Goal: Information Seeking & Learning: Learn about a topic

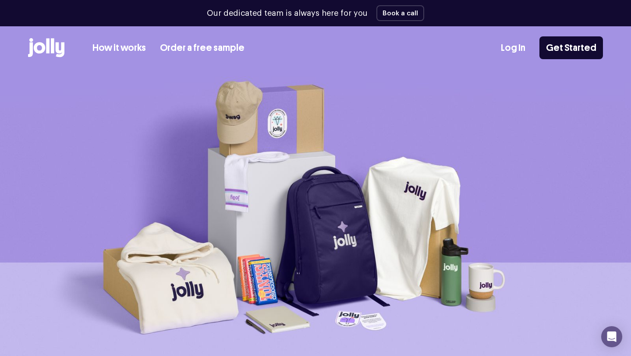
click at [208, 47] on link "Order a free sample" at bounding box center [202, 48] width 85 height 14
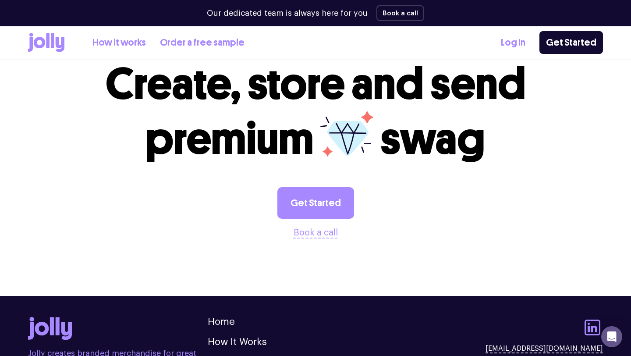
scroll to position [830, 0]
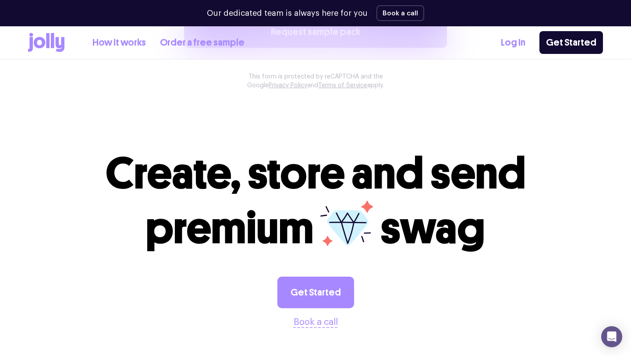
click at [123, 42] on link "How it works" at bounding box center [118, 42] width 53 height 14
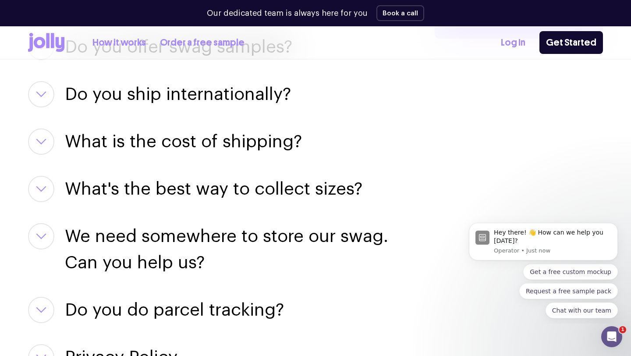
scroll to position [1248, 0]
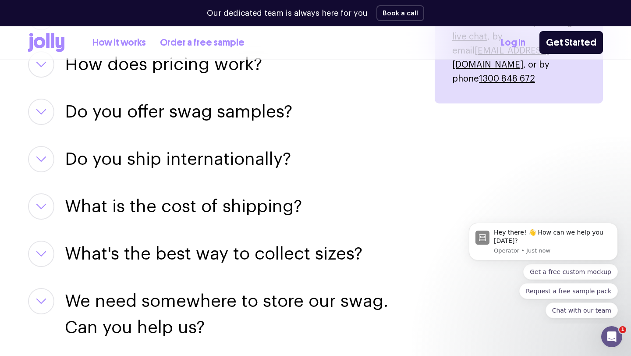
click at [141, 109] on h3 "Do you offer swag samples?" at bounding box center [178, 112] width 227 height 26
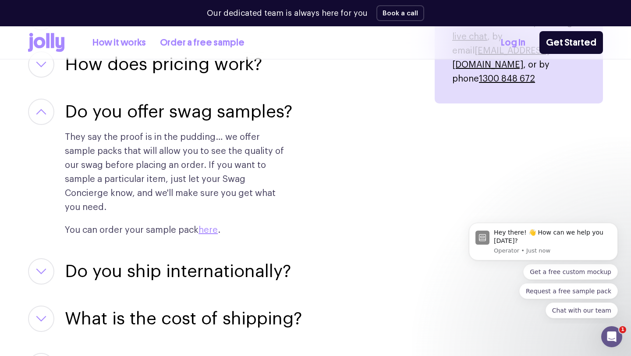
click at [138, 81] on div "Can I design my own swag items? For sure! Our team of designers can help you pe…" at bounding box center [220, 252] width 385 height 590
click at [125, 72] on h3 "How does pricing work?" at bounding box center [163, 64] width 197 height 26
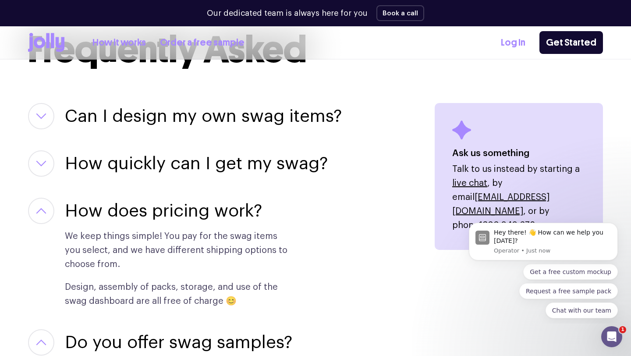
scroll to position [1100, 0]
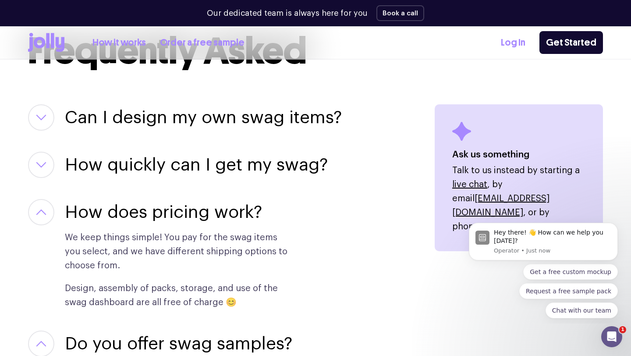
click at [128, 113] on h3 "Can I design my own swag items?" at bounding box center [203, 117] width 277 height 26
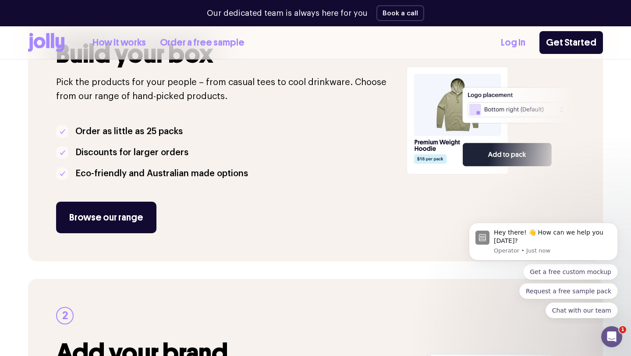
scroll to position [233, 0]
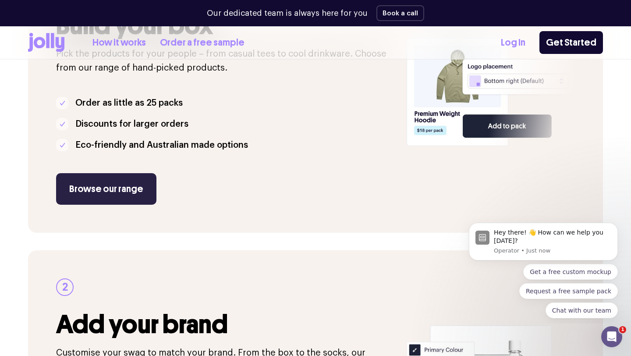
click at [131, 196] on link "Browse our range" at bounding box center [106, 189] width 100 height 32
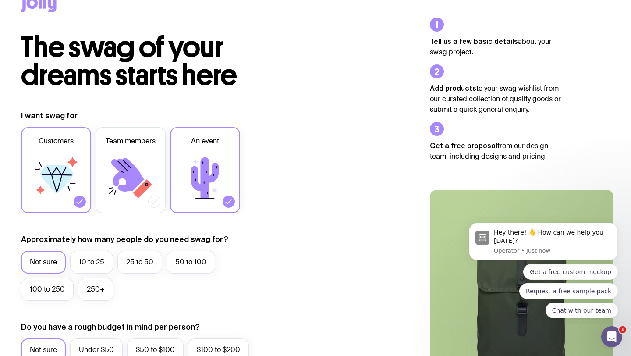
click at [48, 195] on icon at bounding box center [56, 178] width 53 height 53
click at [0, 0] on input "Customers" at bounding box center [0, 0] width 0 height 0
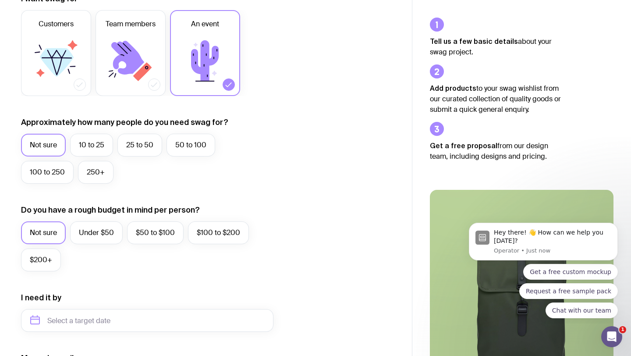
scroll to position [141, 0]
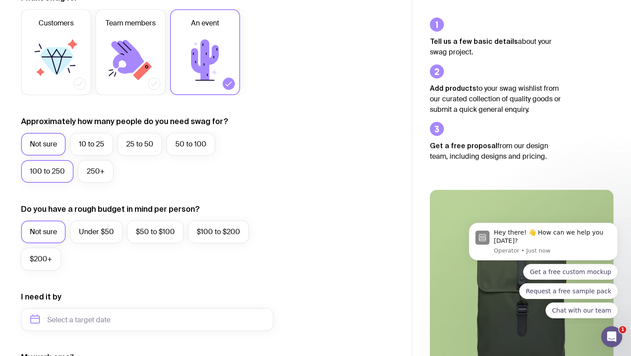
click at [63, 171] on label "100 to 250" at bounding box center [47, 171] width 53 height 23
click at [0, 0] on input "100 to 250" at bounding box center [0, 0] width 0 height 0
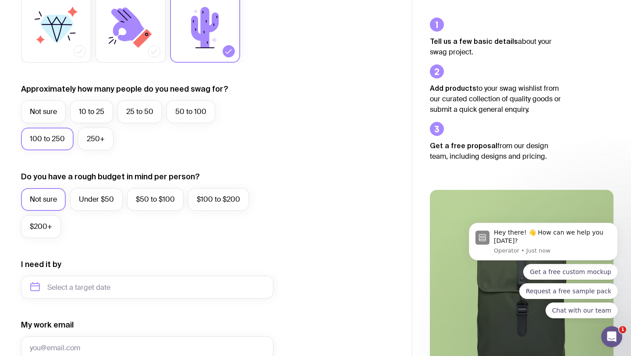
scroll to position [180, 0]
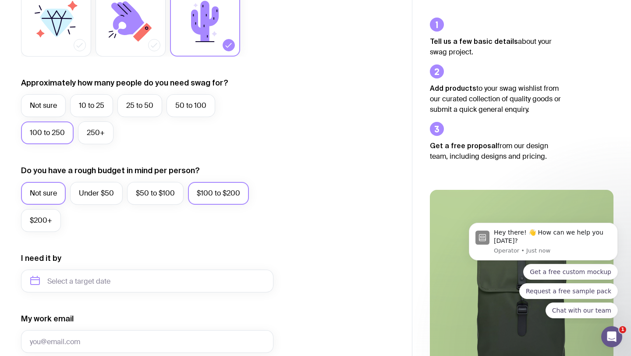
click at [201, 197] on label "$100 to $200" at bounding box center [218, 193] width 61 height 23
click at [0, 0] on input "$100 to $200" at bounding box center [0, 0] width 0 height 0
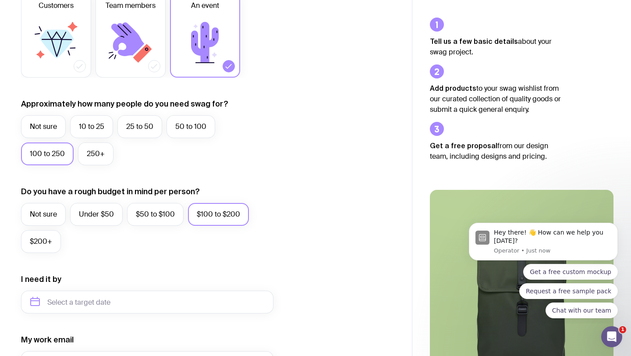
scroll to position [0, 0]
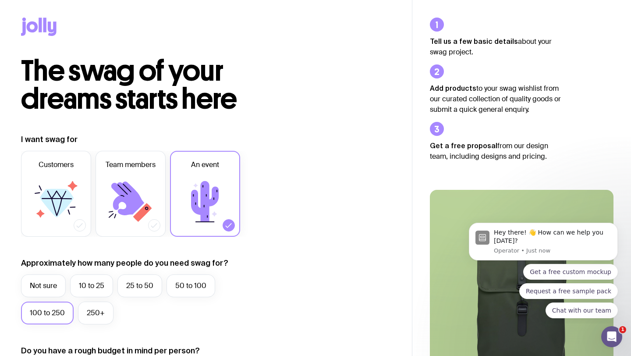
click at [40, 25] on icon at bounding box center [40, 25] width 3 height 14
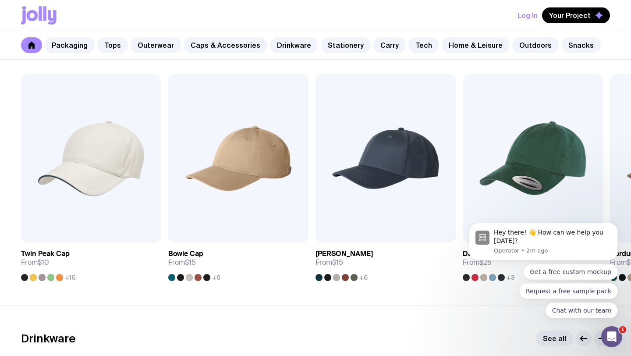
scroll to position [993, 0]
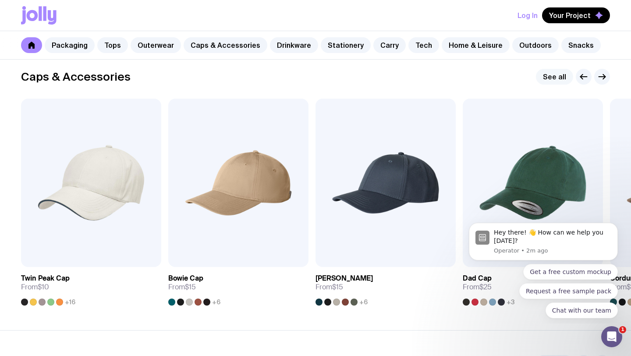
click at [551, 76] on link "See all" at bounding box center [554, 77] width 37 height 16
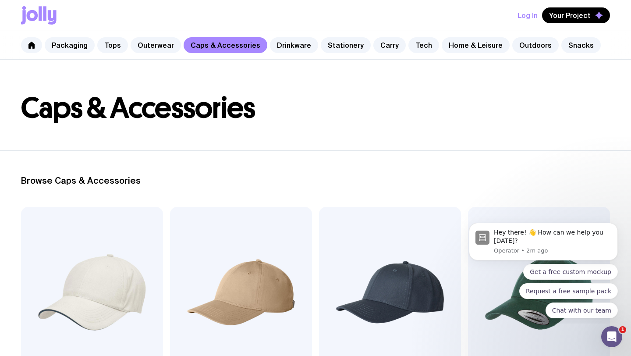
scroll to position [33, 0]
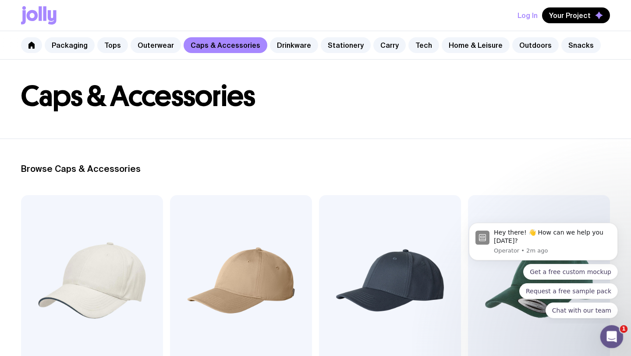
click at [614, 335] on icon "Open Intercom Messenger" at bounding box center [610, 335] width 14 height 14
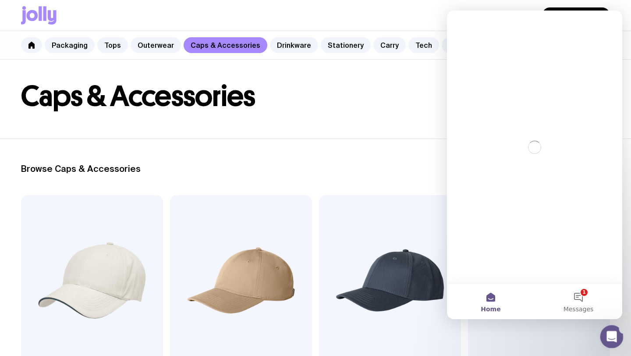
scroll to position [0, 0]
click at [614, 335] on icon "Close Intercom Messenger" at bounding box center [610, 335] width 11 height 11
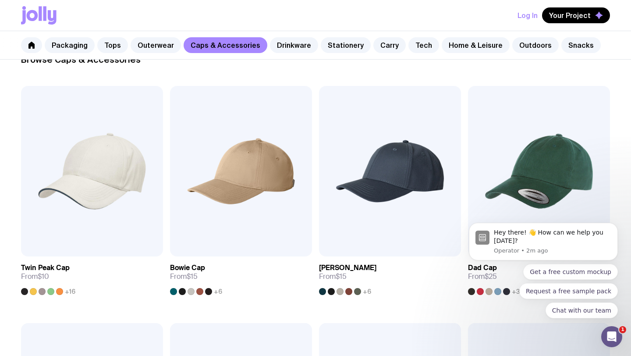
scroll to position [178, 0]
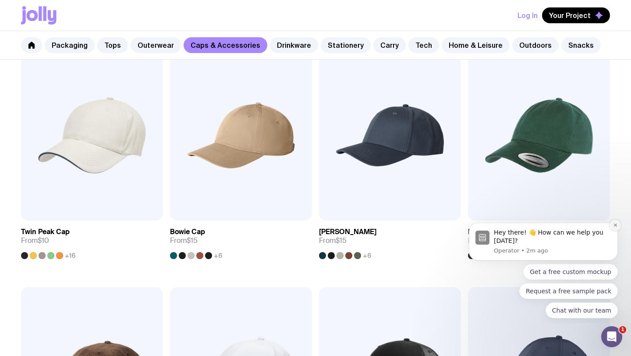
click at [612, 222] on button "Dismiss notification" at bounding box center [614, 224] width 11 height 11
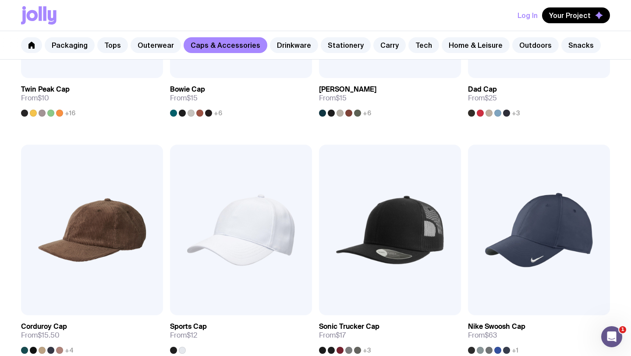
scroll to position [318, 0]
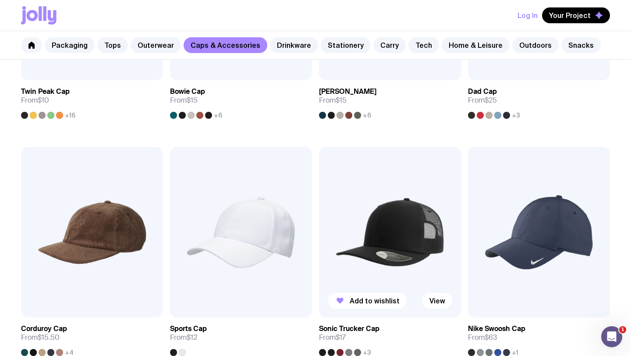
click at [439, 309] on img at bounding box center [390, 232] width 142 height 170
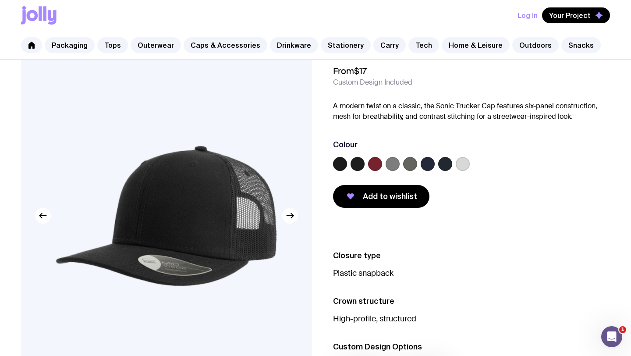
scroll to position [79, 0]
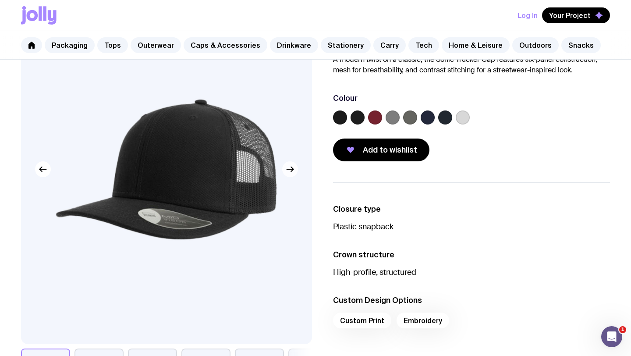
click at [286, 169] on icon "button" at bounding box center [290, 169] width 11 height 11
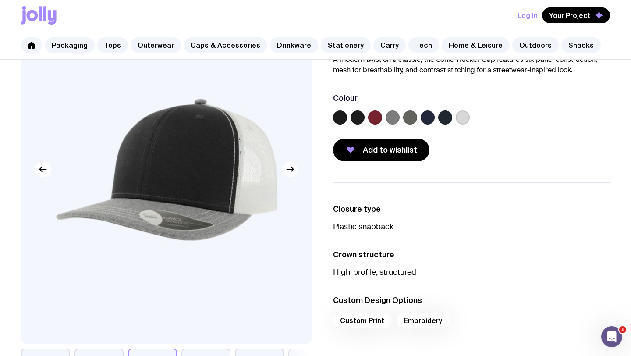
click at [286, 169] on icon "button" at bounding box center [290, 169] width 11 height 11
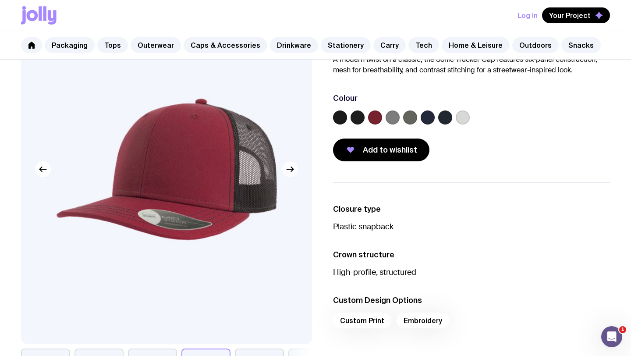
click at [286, 169] on icon "button" at bounding box center [290, 169] width 11 height 11
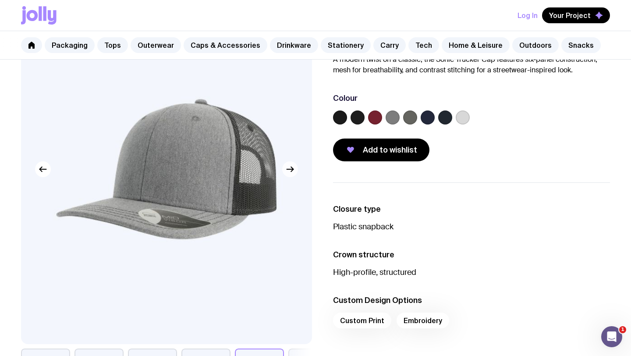
click at [286, 169] on icon "button" at bounding box center [290, 169] width 11 height 11
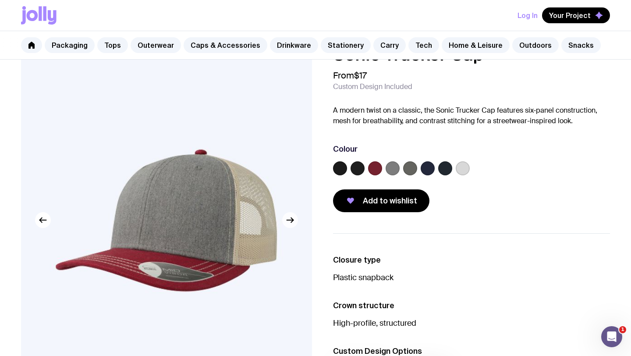
scroll to position [26, 0]
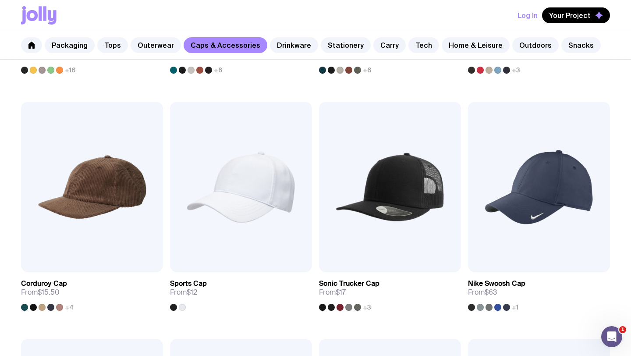
scroll to position [373, 0]
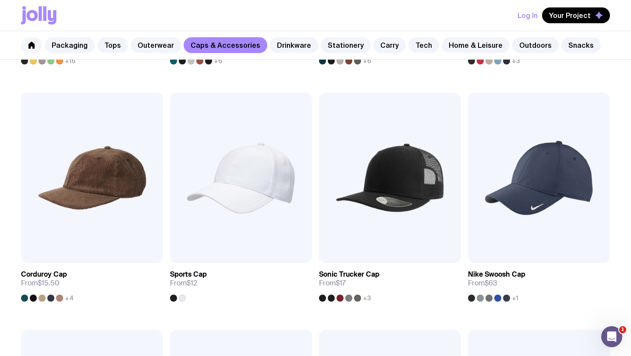
click at [24, 45] on link at bounding box center [31, 45] width 21 height 16
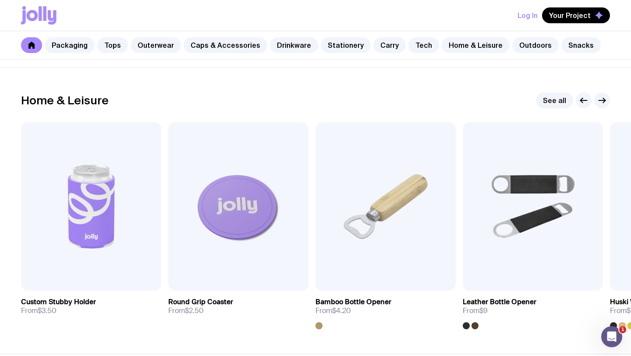
scroll to position [2416, 0]
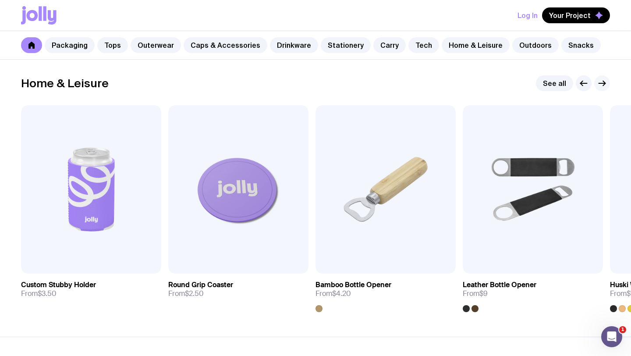
click at [605, 85] on icon "button" at bounding box center [601, 83] width 11 height 11
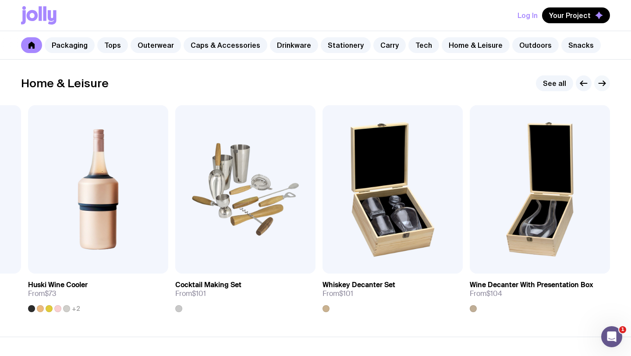
click at [605, 85] on icon "button" at bounding box center [601, 83] width 11 height 11
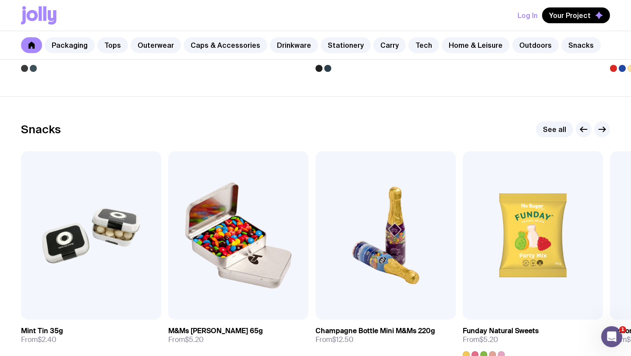
scroll to position [3003, 0]
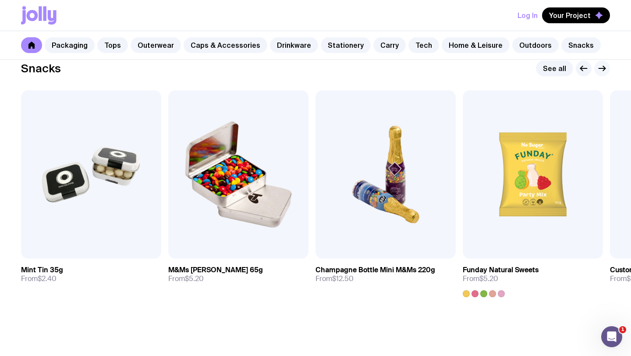
click at [600, 73] on icon "button" at bounding box center [601, 68] width 11 height 11
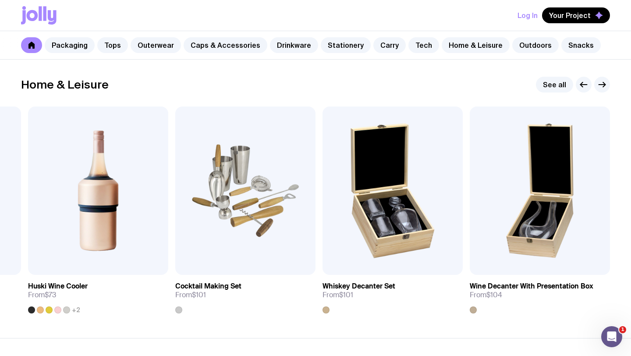
scroll to position [2396, 0]
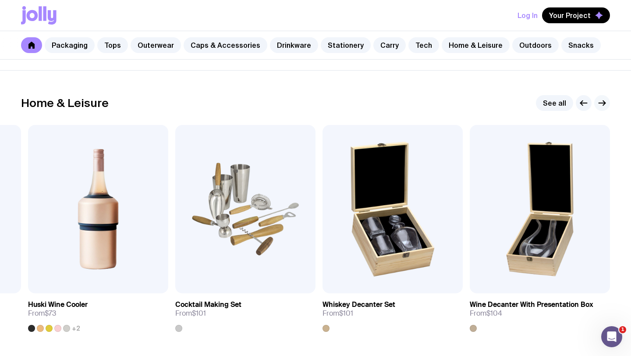
click at [600, 99] on icon "button" at bounding box center [601, 103] width 11 height 11
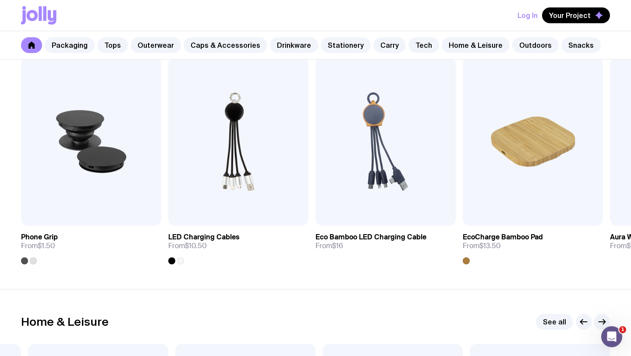
scroll to position [2141, 0]
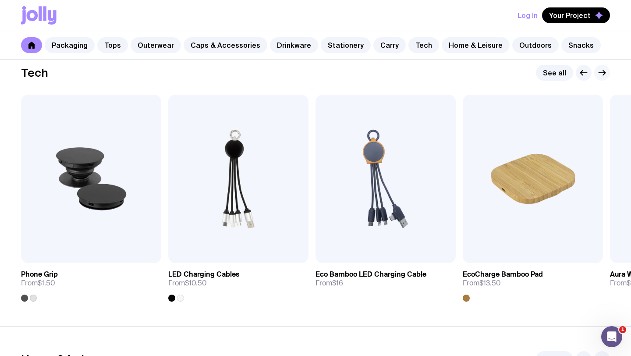
click at [601, 73] on icon "button" at bounding box center [602, 73] width 7 height 0
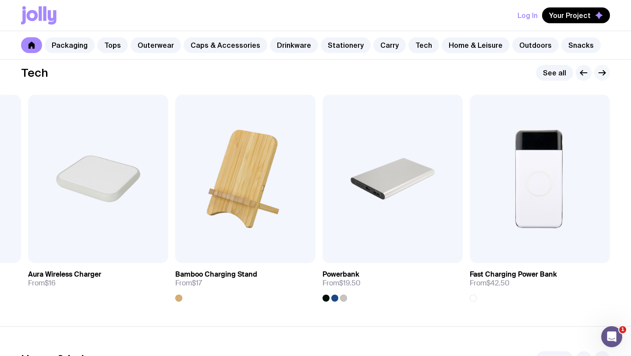
click at [601, 73] on icon "button" at bounding box center [602, 73] width 7 height 0
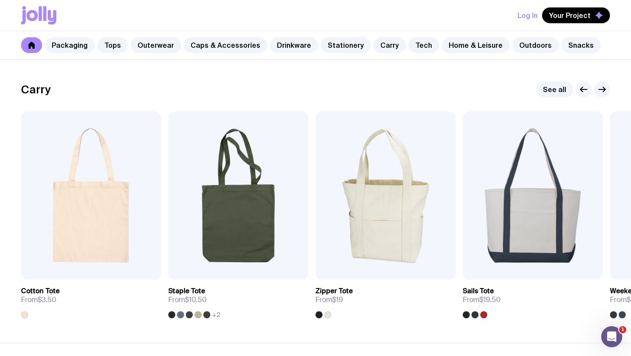
scroll to position [1818, 0]
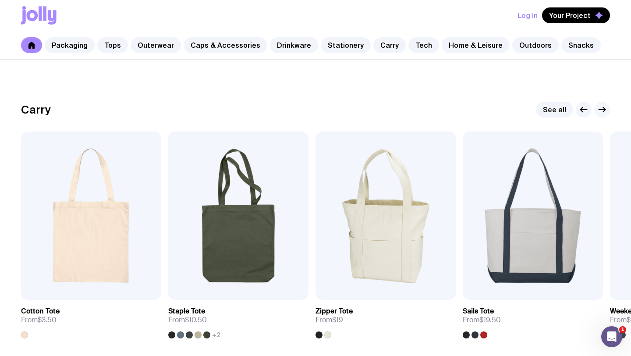
click at [604, 109] on icon "button" at bounding box center [604, 109] width 2 height 5
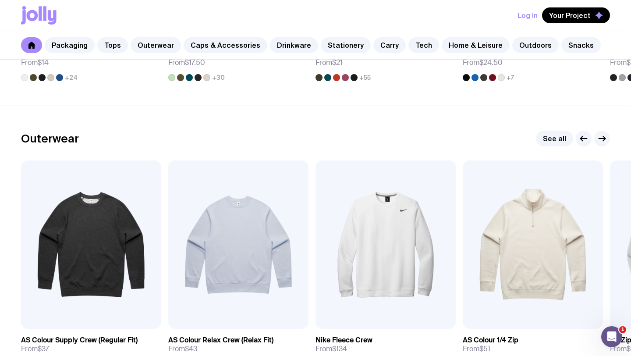
scroll to position [653, 0]
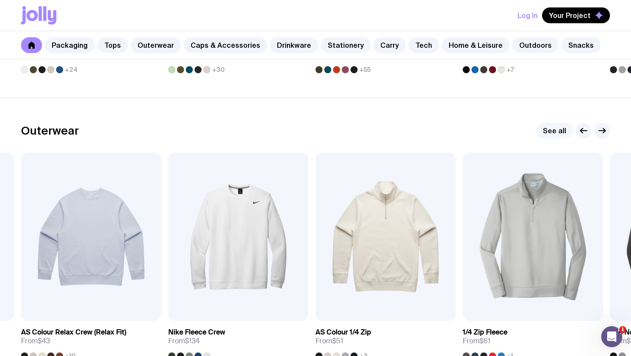
click at [556, 135] on link "See all" at bounding box center [554, 131] width 37 height 16
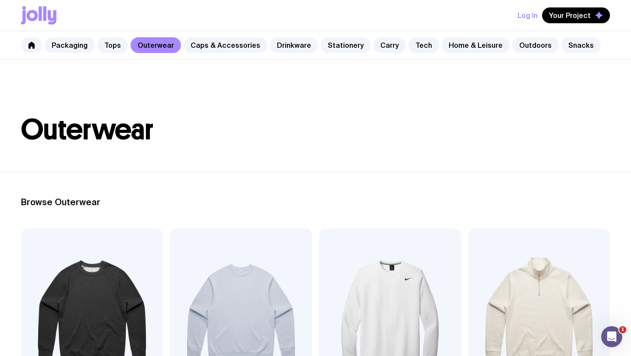
click at [45, 20] on icon at bounding box center [44, 13] width 3 height 14
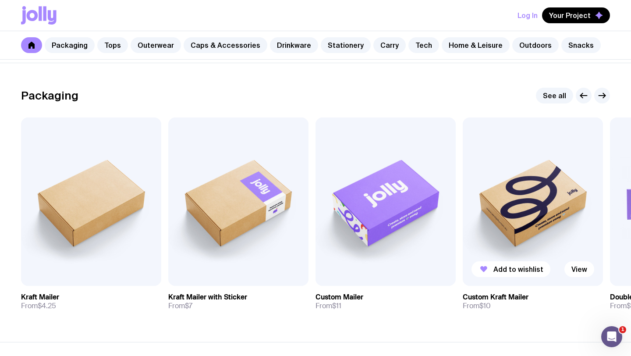
scroll to position [111, 0]
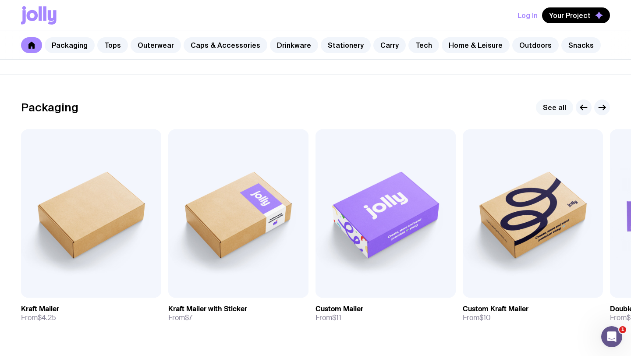
click at [551, 104] on link "See all" at bounding box center [554, 107] width 37 height 16
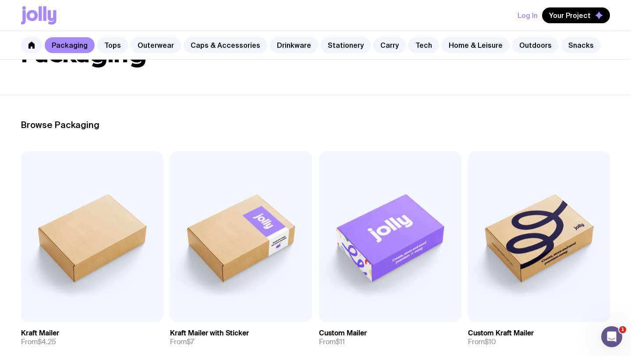
scroll to position [178, 0]
